Goal: Check status: Check status

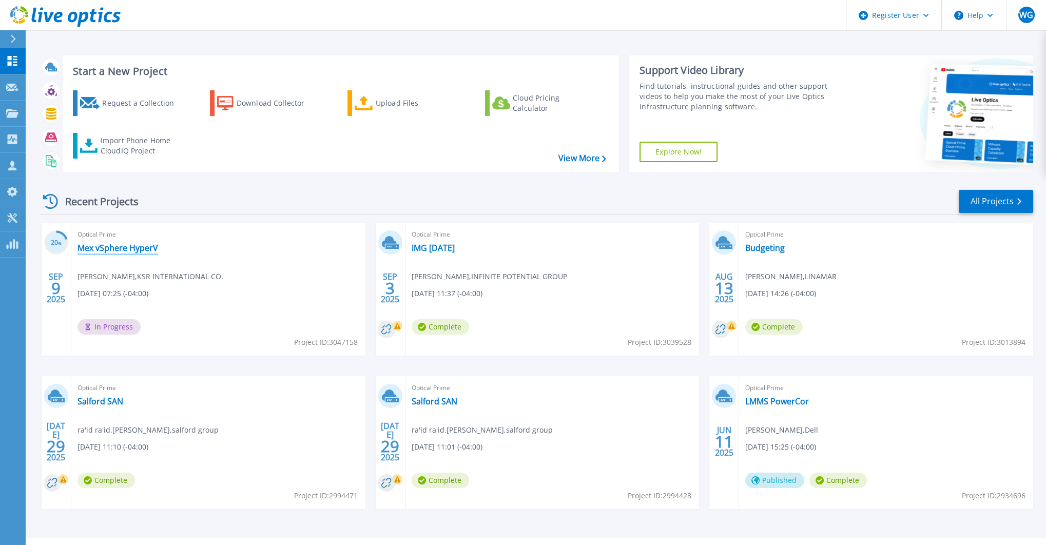
click at [140, 248] on link "Mex vSphere HyperV" at bounding box center [118, 248] width 81 height 10
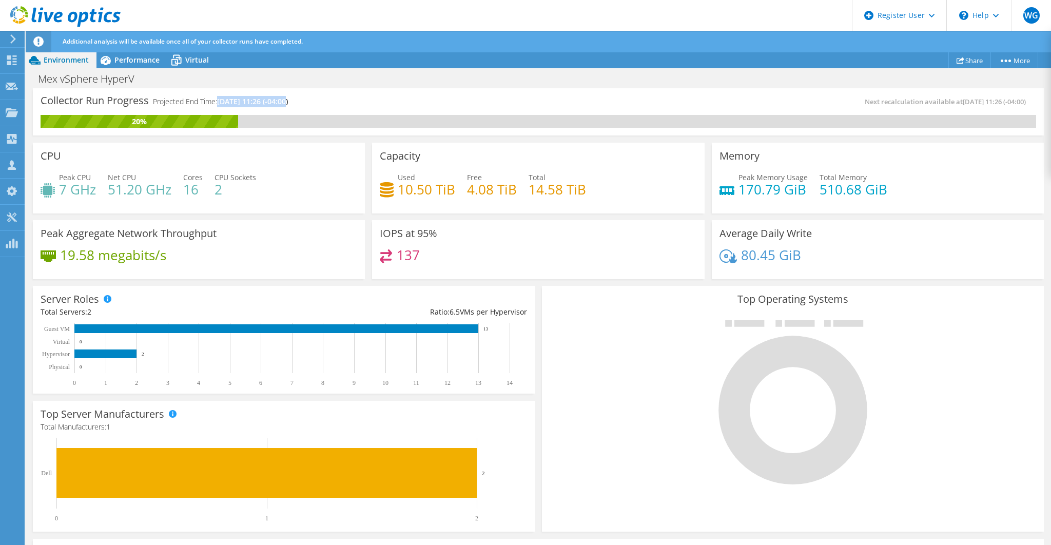
drag, startPoint x: 220, startPoint y: 100, endPoint x: 286, endPoint y: 103, distance: 66.8
click at [286, 103] on span "[DATE] 11:26 (-04:00)" at bounding box center [252, 101] width 71 height 10
click at [141, 63] on span "Performance" at bounding box center [136, 60] width 45 height 10
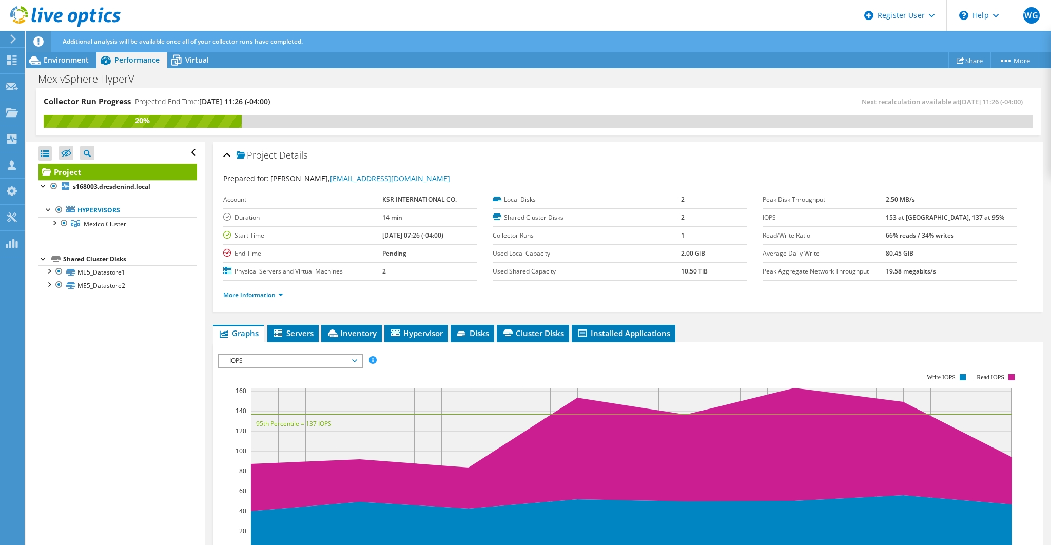
click at [243, 361] on span "IOPS" at bounding box center [290, 361] width 132 height 12
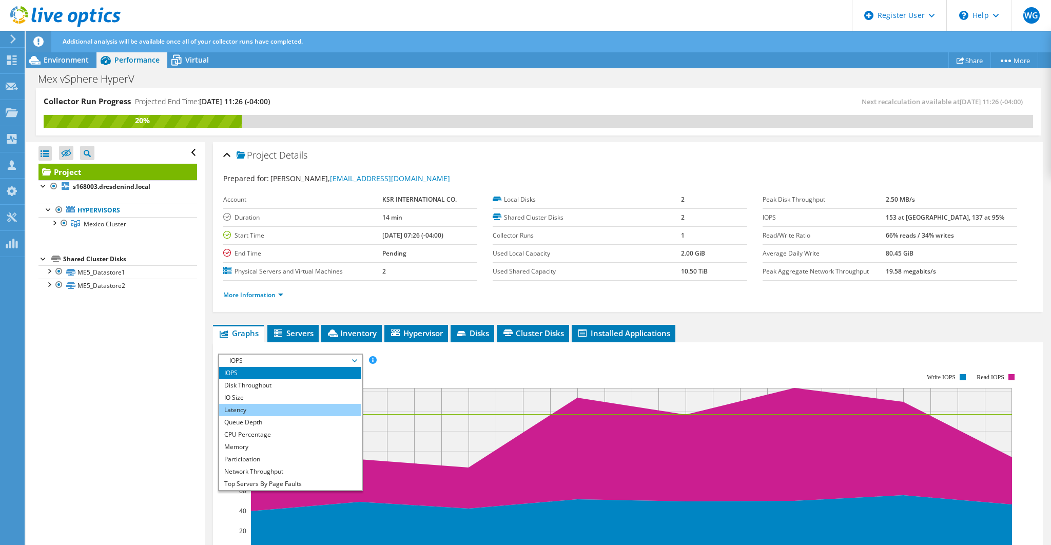
click at [245, 404] on li "Latency" at bounding box center [290, 410] width 142 height 12
